Goal: Information Seeking & Learning: Learn about a topic

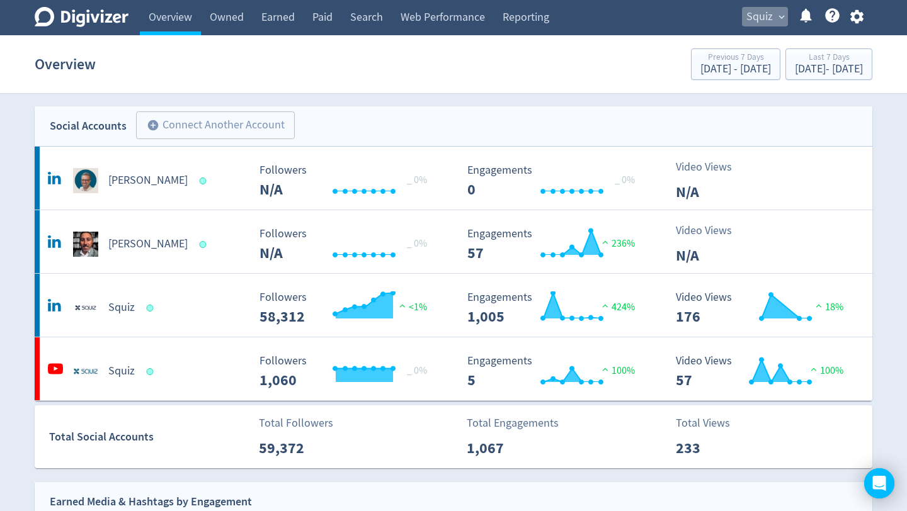
click at [780, 16] on span "expand_more" at bounding box center [781, 16] width 11 height 11
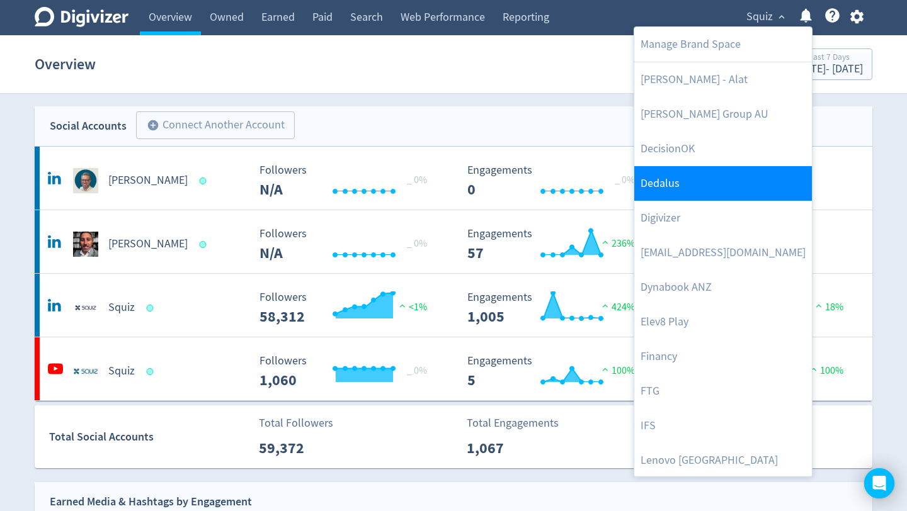
click at [700, 181] on link "Dedalus" at bounding box center [723, 183] width 178 height 35
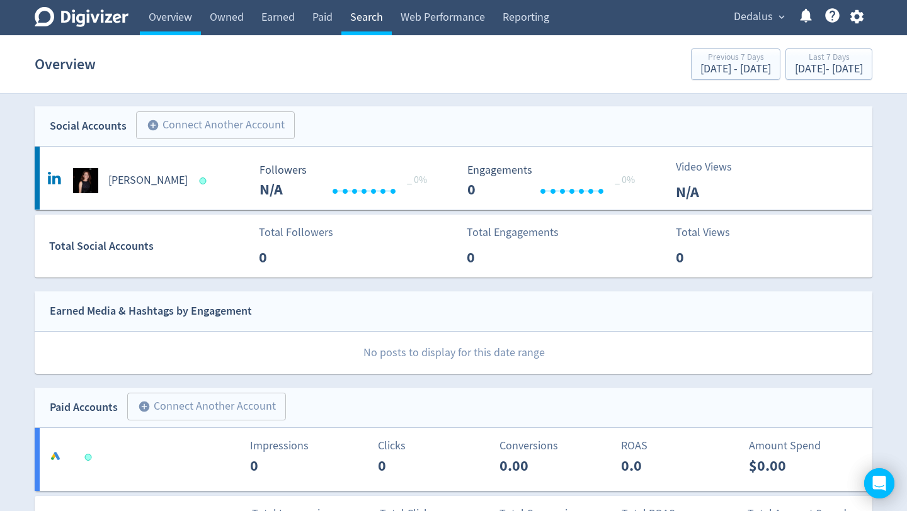
click at [368, 22] on link "Search" at bounding box center [366, 17] width 50 height 35
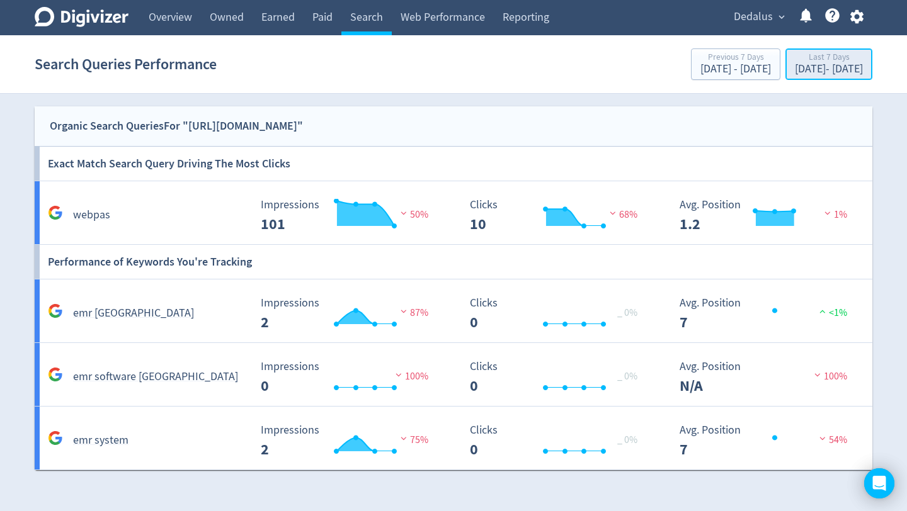
click at [797, 69] on div "[DATE] - [DATE]" at bounding box center [829, 69] width 68 height 11
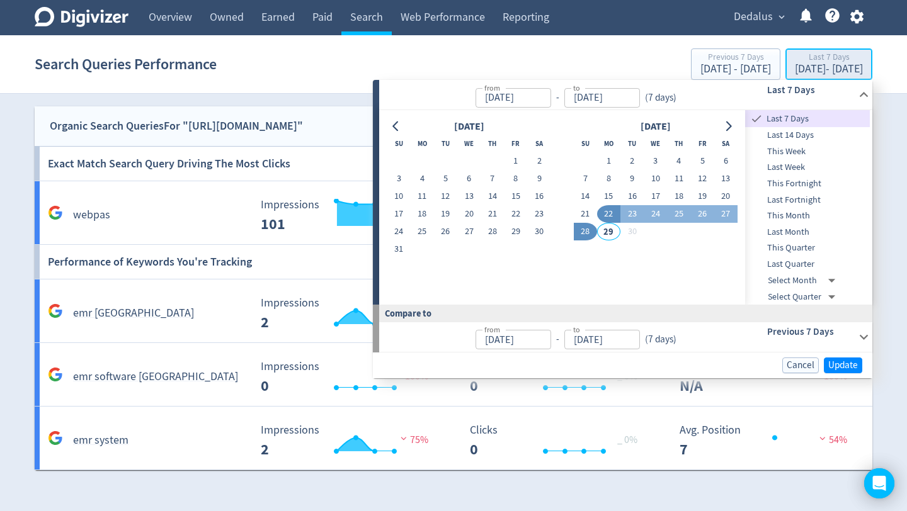
type input "[DATE]"
click at [843, 365] on span "Update" at bounding box center [843, 365] width 30 height 9
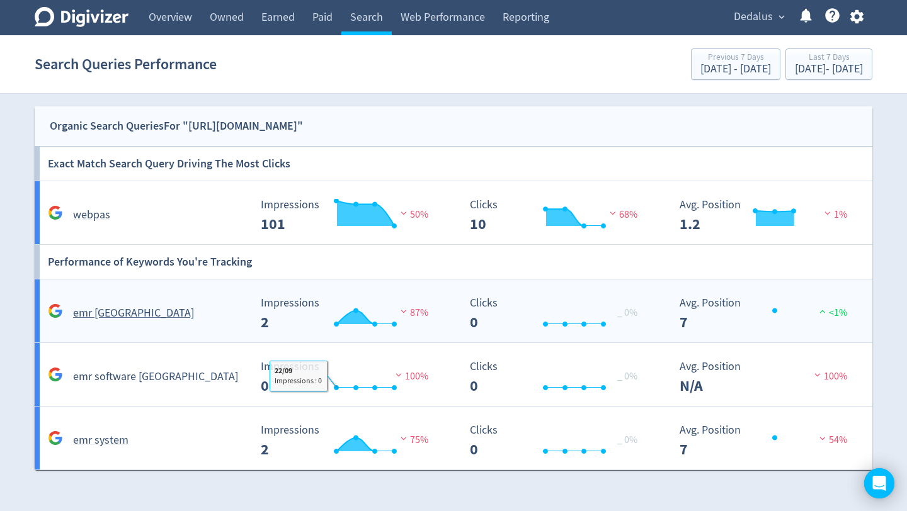
click at [201, 324] on div "emr australia Created with Highcharts 10.3.3 Impressions 2 87% Created with Hig…" at bounding box center [456, 311] width 842 height 63
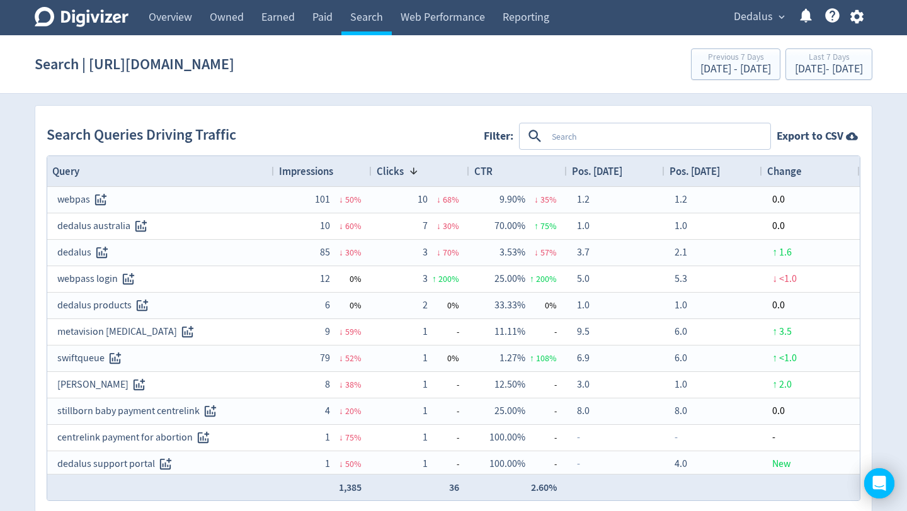
click at [329, 163] on div "Impressions" at bounding box center [323, 171] width 88 height 24
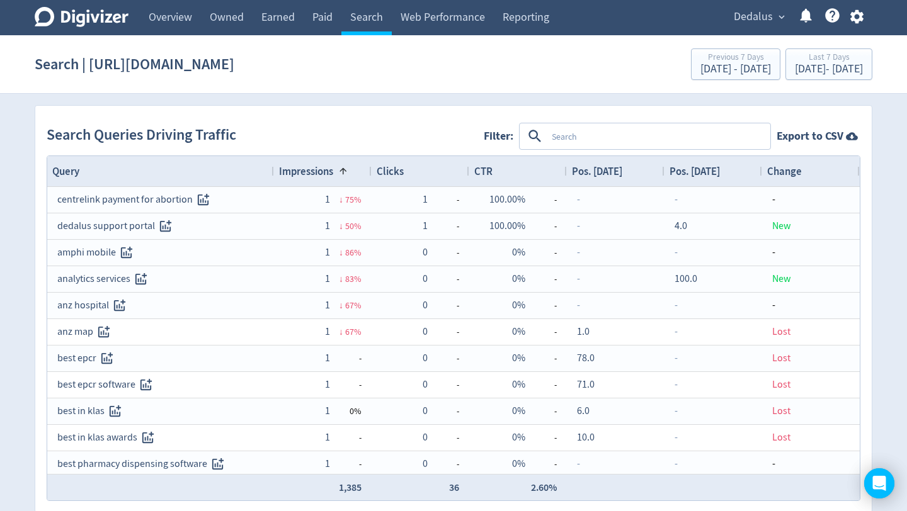
click at [329, 163] on div "Impressions 1" at bounding box center [323, 171] width 88 height 24
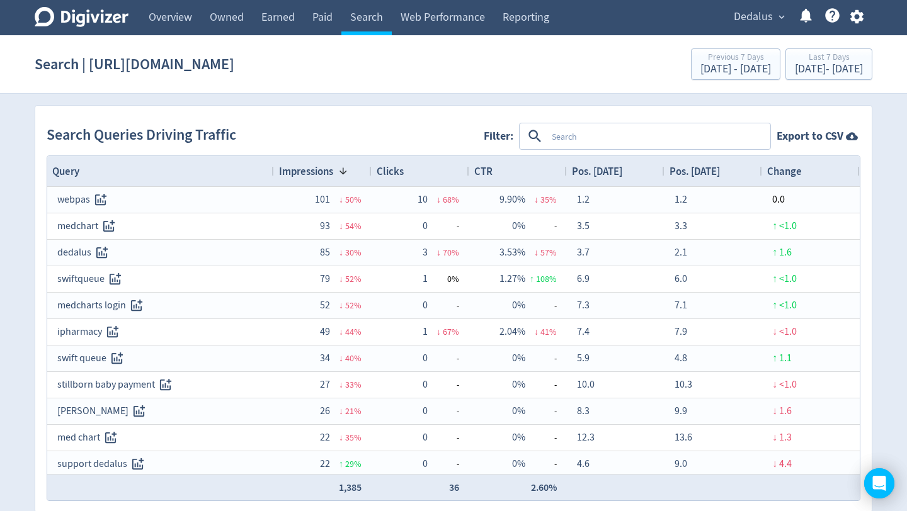
click at [428, 176] on div "Clicks" at bounding box center [421, 171] width 88 height 24
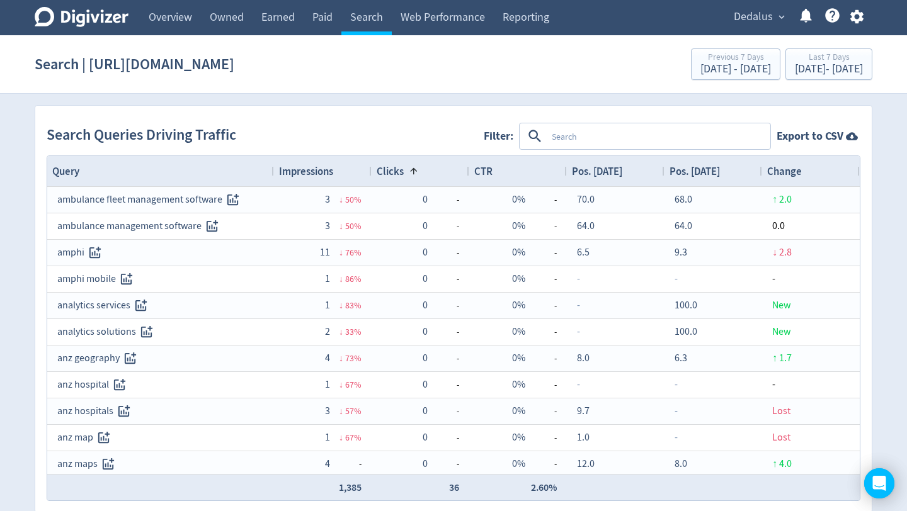
click at [428, 176] on div "Clicks 1" at bounding box center [421, 171] width 88 height 24
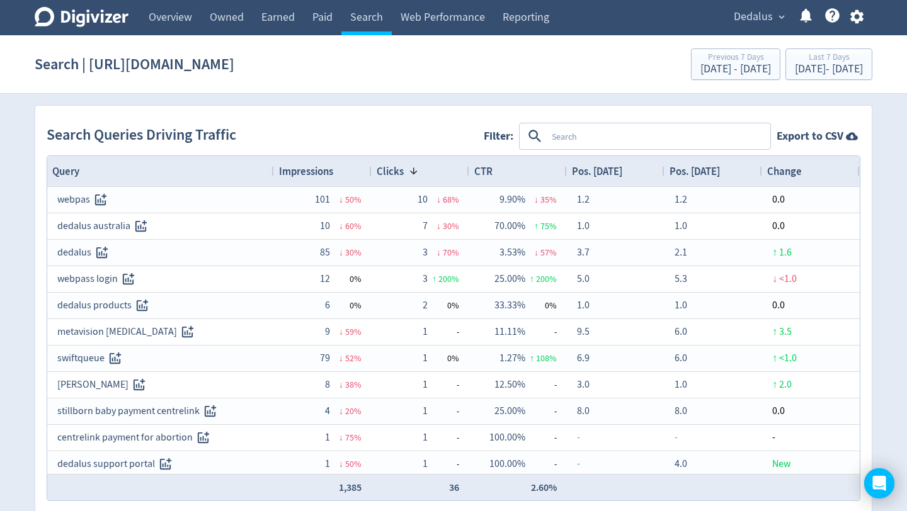
click at [561, 139] on textarea at bounding box center [658, 136] width 222 height 23
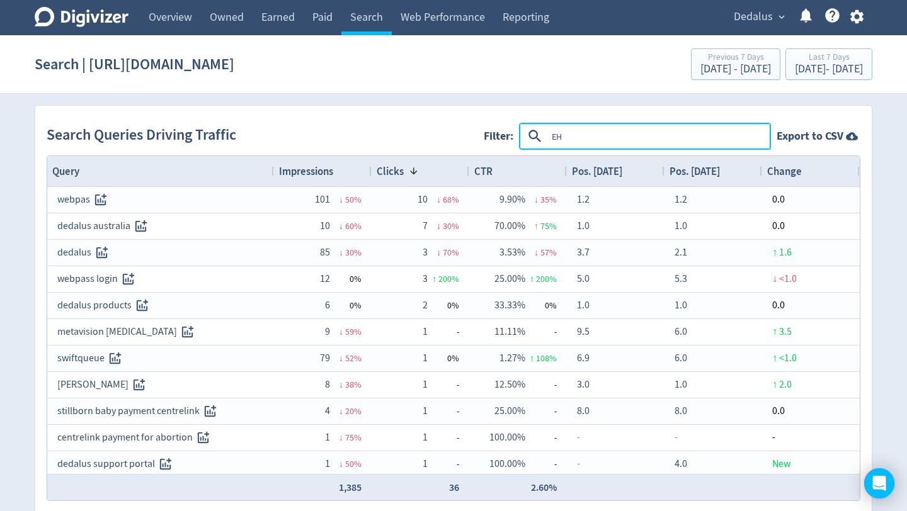
type textarea "EHR"
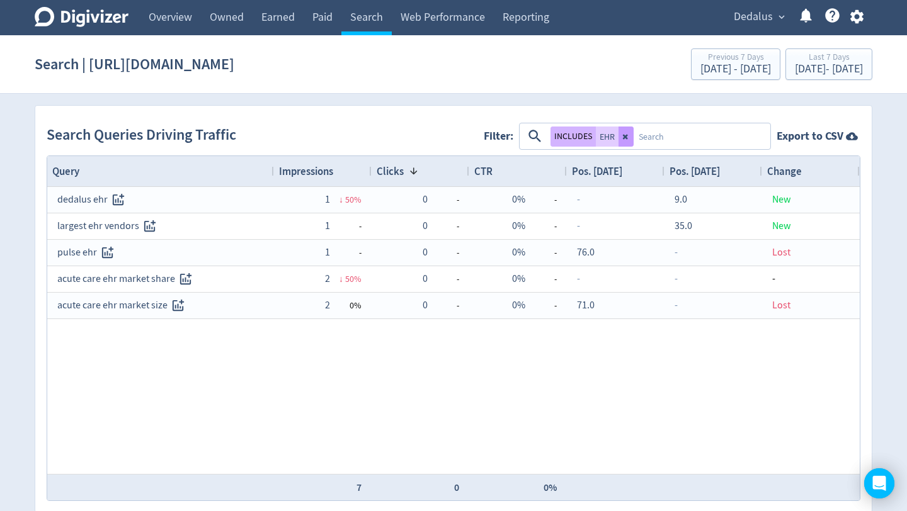
click at [625, 139] on icon at bounding box center [626, 137] width 8 height 8
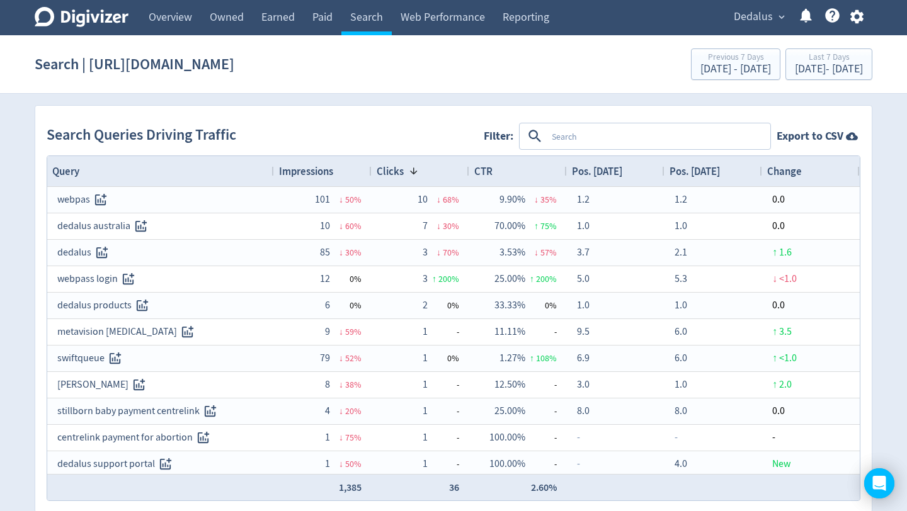
click at [625, 139] on textarea at bounding box center [658, 136] width 222 height 23
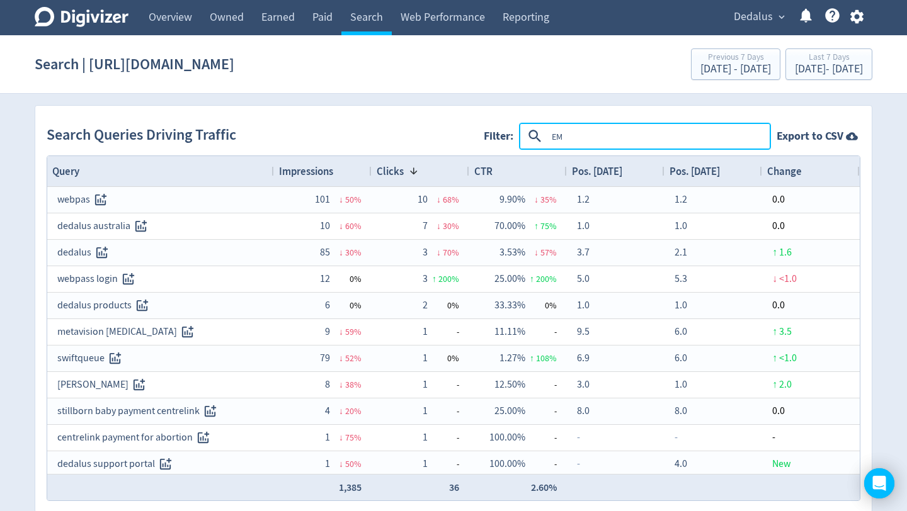
type textarea "EMR"
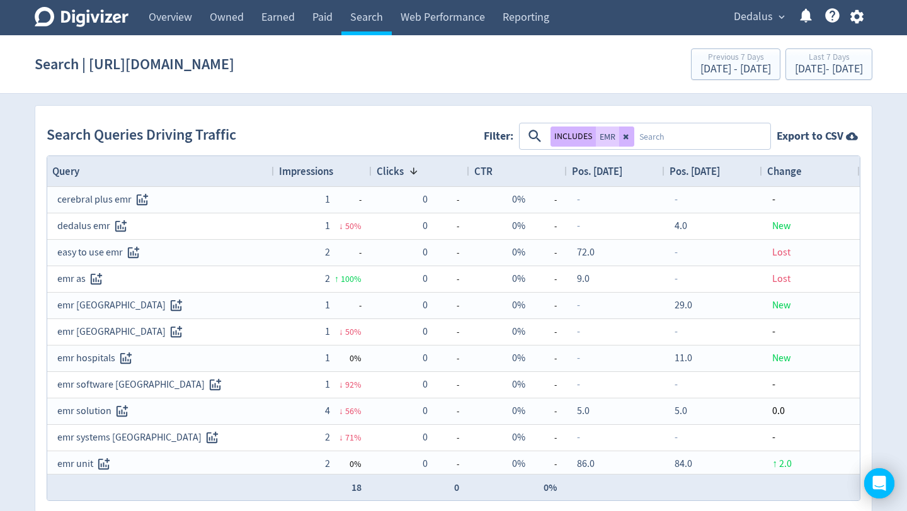
click at [308, 170] on span "Impressions" at bounding box center [306, 171] width 54 height 14
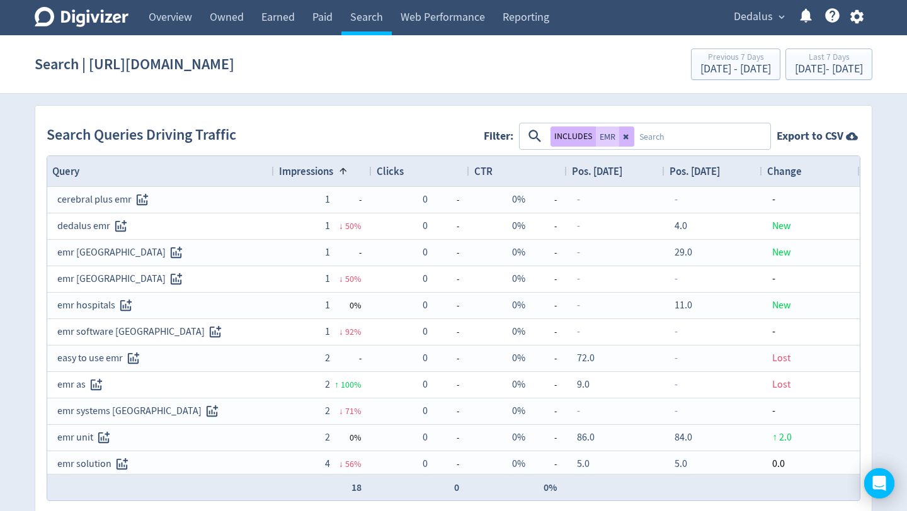
click at [308, 170] on span "Impressions" at bounding box center [306, 171] width 54 height 14
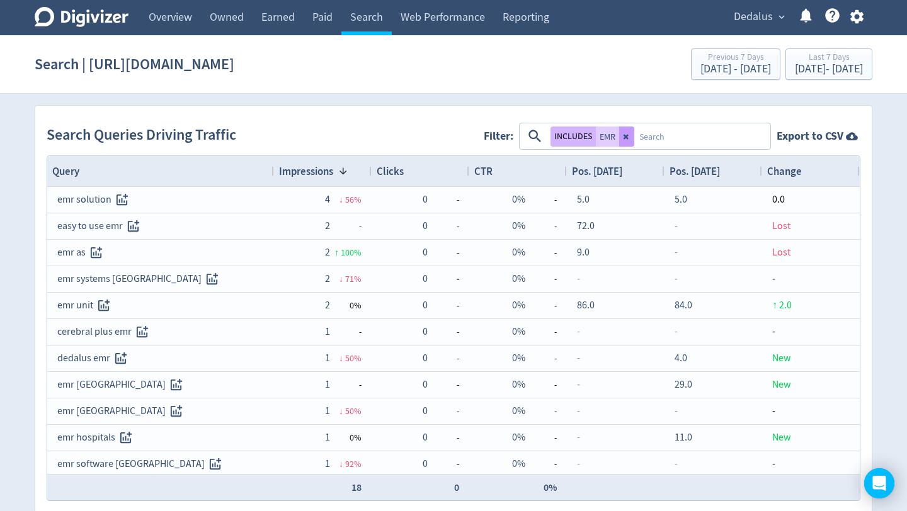
click at [630, 139] on button at bounding box center [626, 137] width 15 height 20
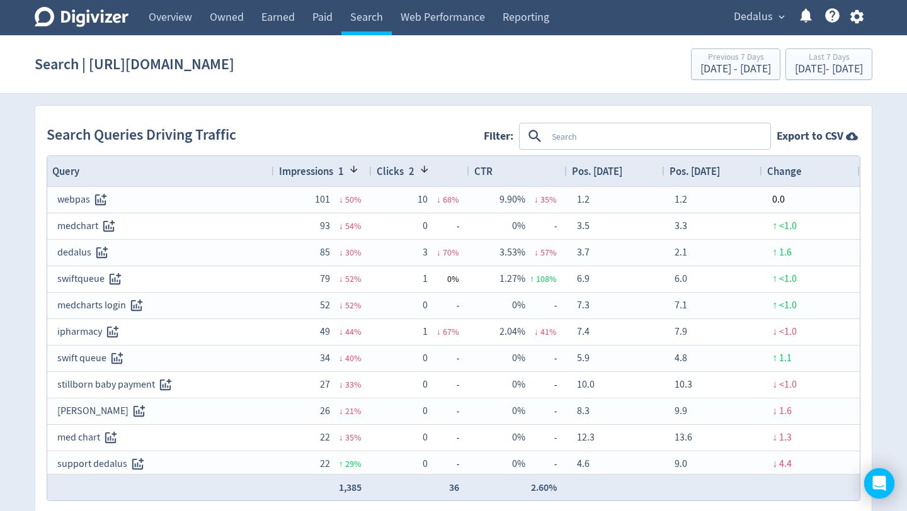
click at [570, 130] on textarea at bounding box center [658, 136] width 222 height 23
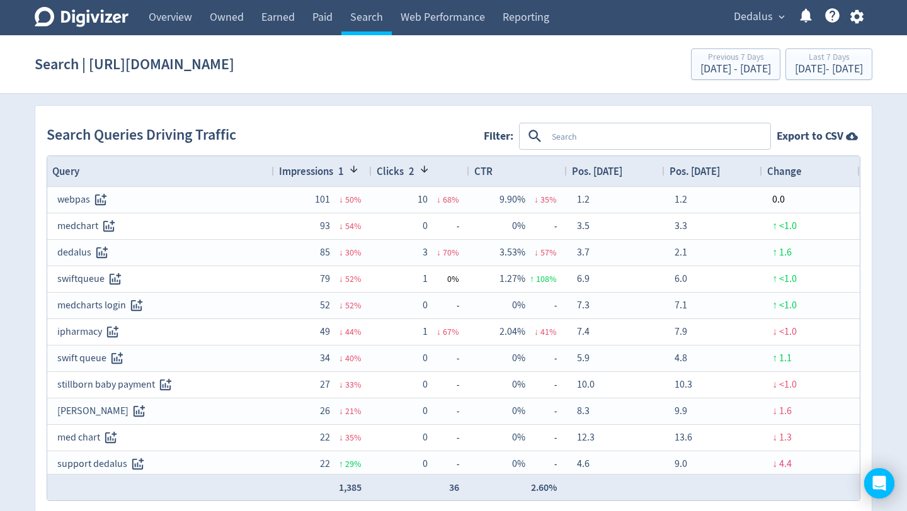
click at [586, 135] on textarea at bounding box center [658, 136] width 222 height 23
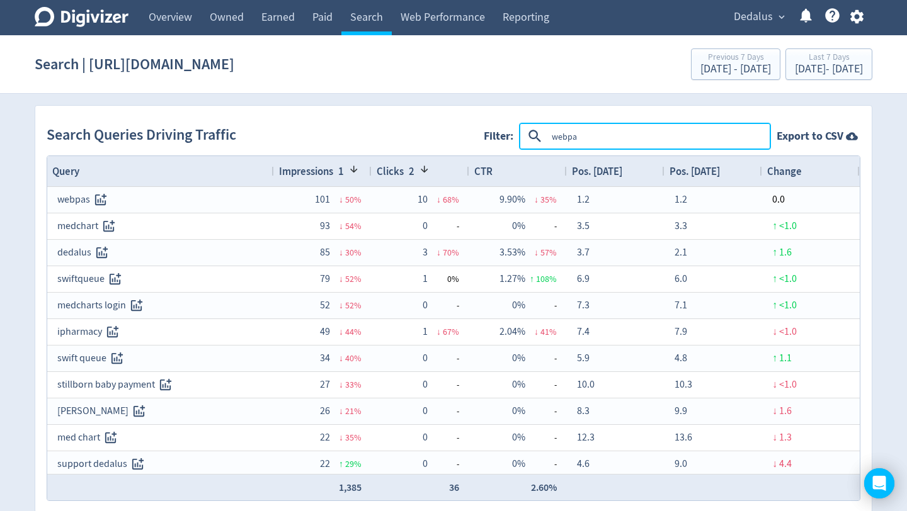
type textarea "webpas"
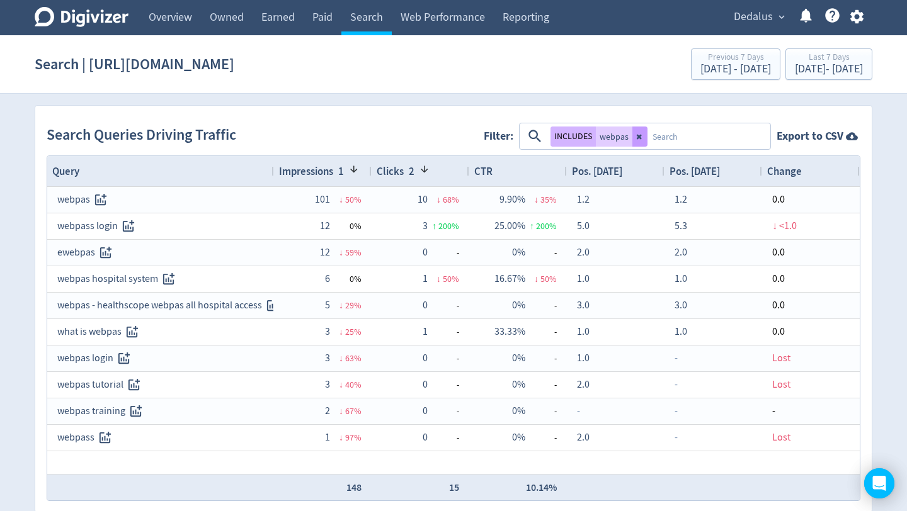
click at [639, 140] on button at bounding box center [639, 137] width 15 height 20
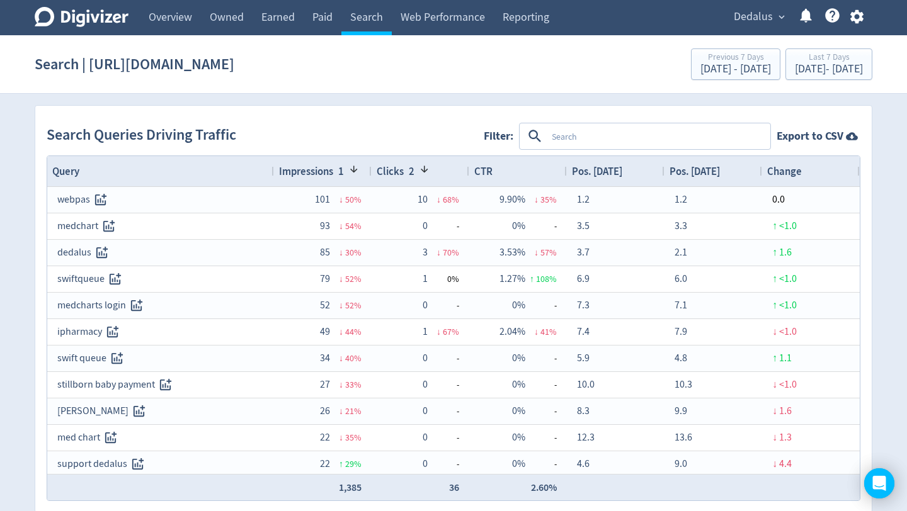
click at [639, 140] on textarea at bounding box center [658, 136] width 222 height 23
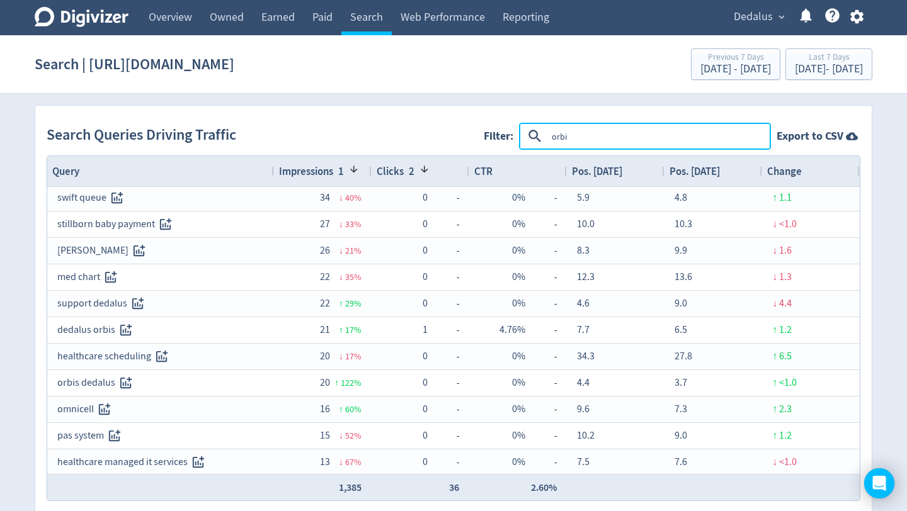
type textarea "orbis"
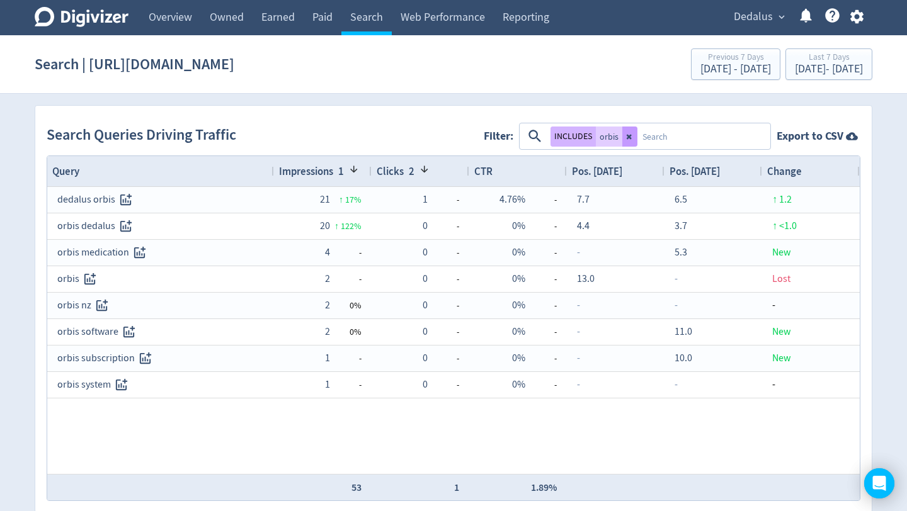
click at [628, 138] on icon at bounding box center [629, 136] width 5 height 5
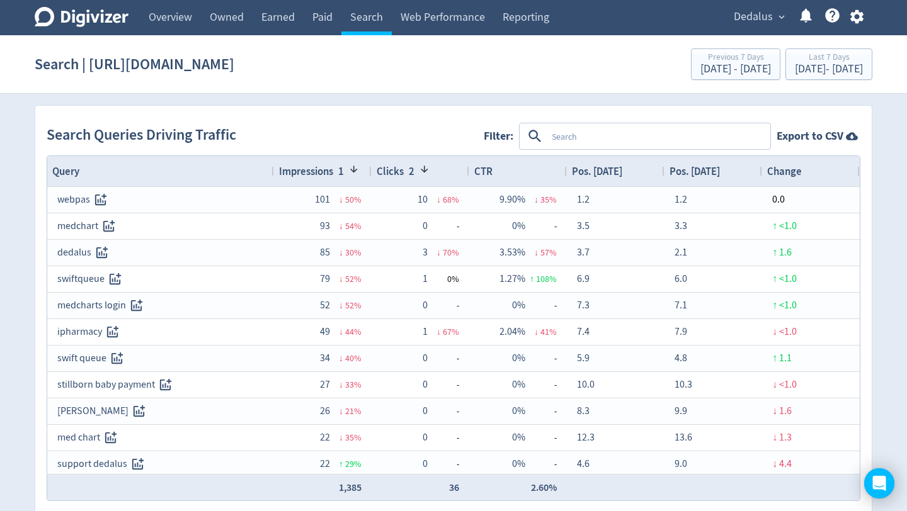
click at [605, 132] on textarea at bounding box center [658, 136] width 222 height 23
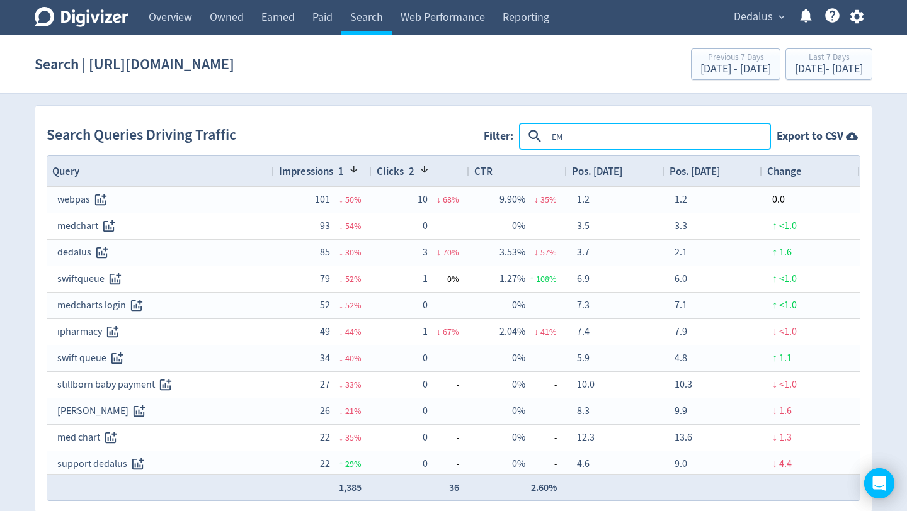
type textarea "EMR"
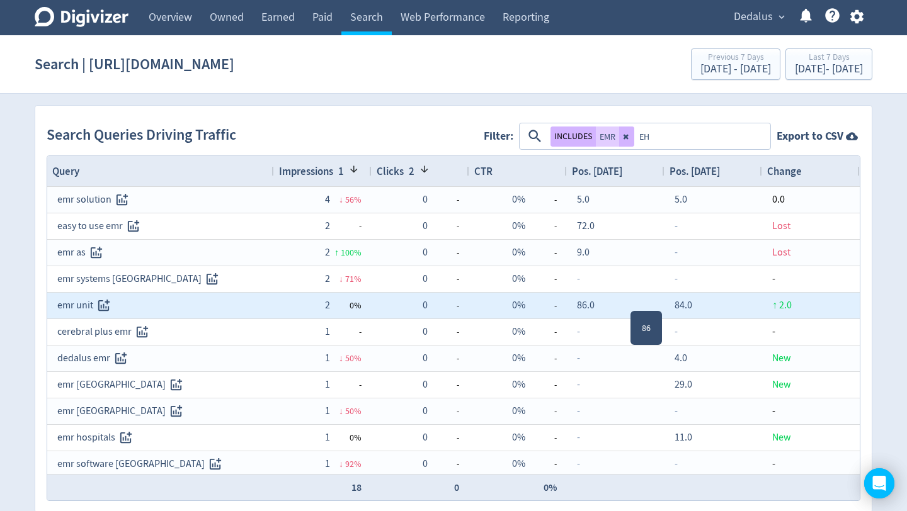
type textarea "EHR"
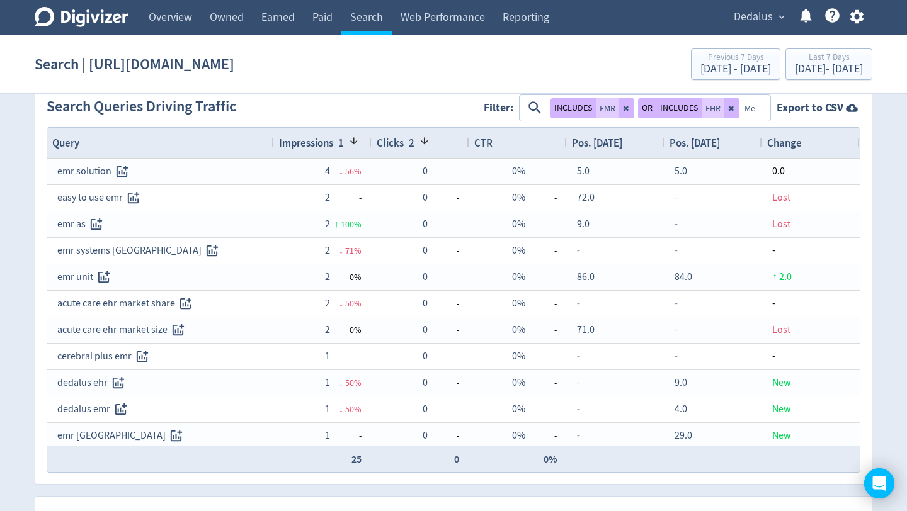
type textarea "M"
type textarea "Record"
